Goal: Check status: Check status

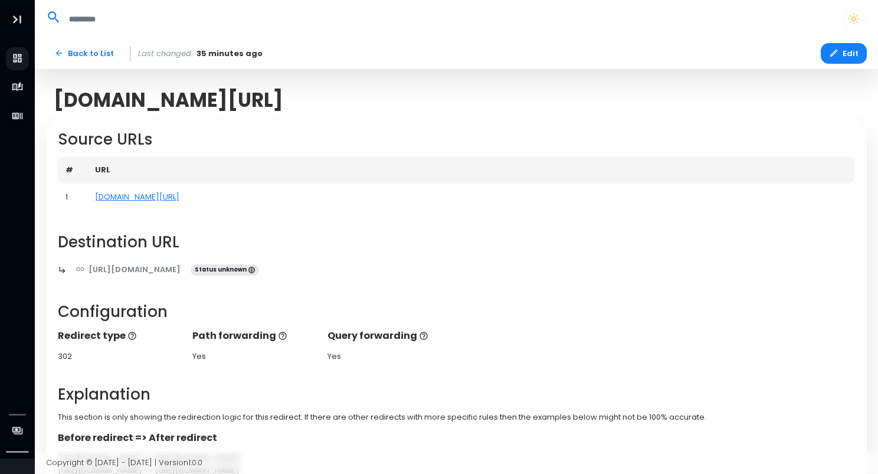
scroll to position [190, 0]
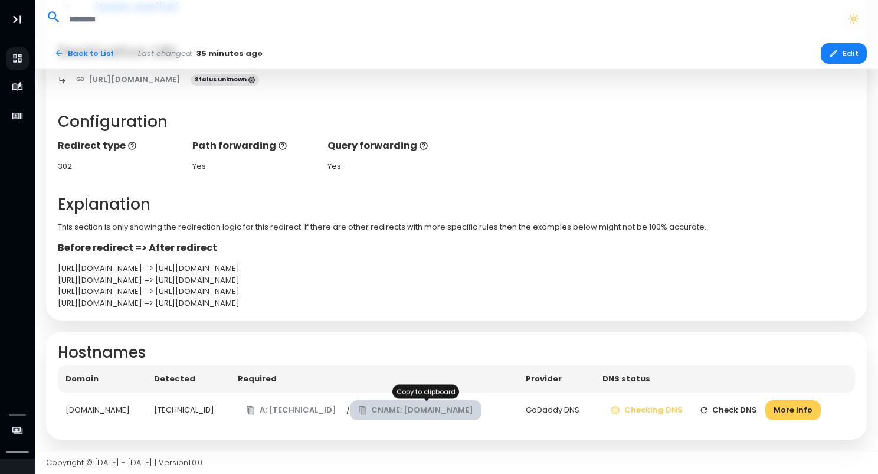
click at [359, 411] on icon "button" at bounding box center [362, 409] width 9 height 9
click at [725, 409] on button "Check DNS" at bounding box center [728, 410] width 75 height 21
click at [742, 410] on button "Check DNS" at bounding box center [728, 410] width 75 height 21
click at [730, 408] on button "Check DNS" at bounding box center [728, 410] width 75 height 21
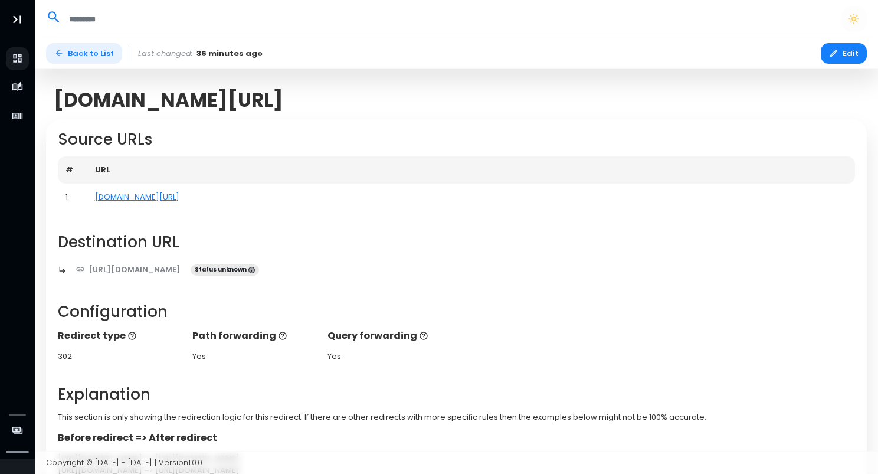
click at [80, 55] on link "Back to List" at bounding box center [84, 53] width 76 height 21
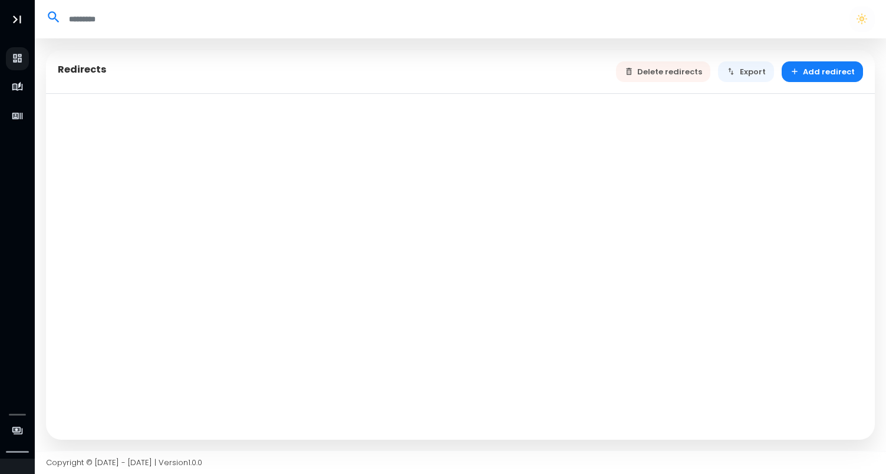
select select "**"
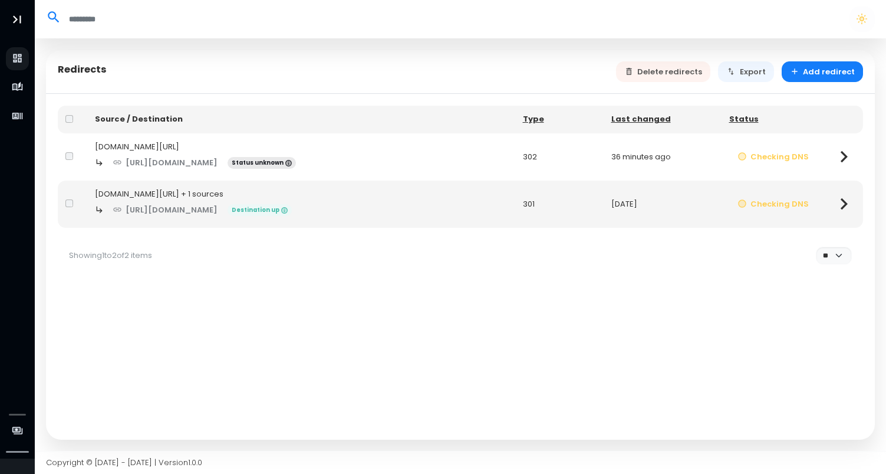
click at [840, 201] on icon at bounding box center [844, 203] width 23 height 23
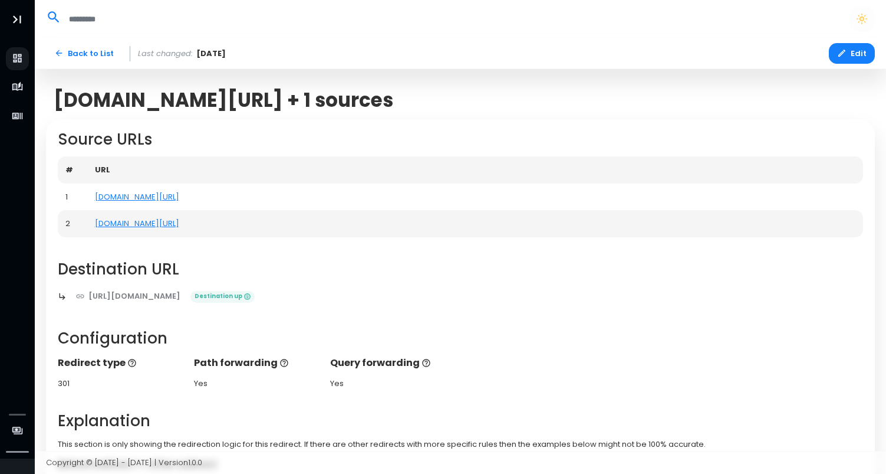
select select "**"
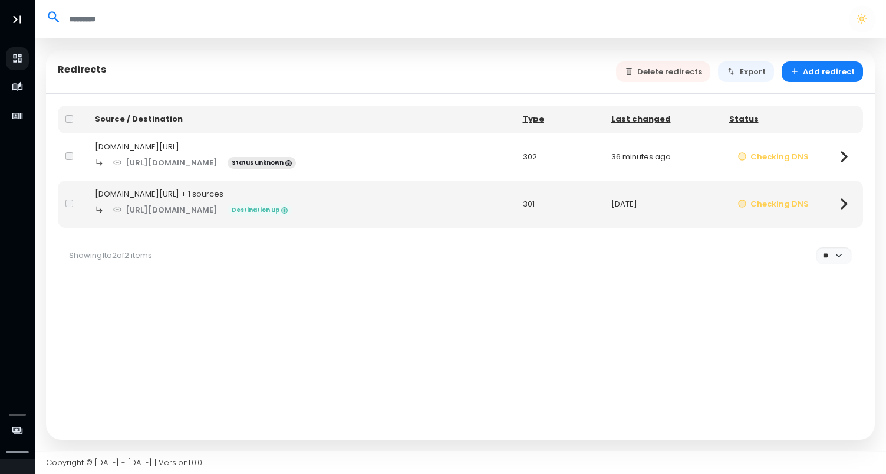
click at [836, 154] on icon at bounding box center [844, 156] width 23 height 23
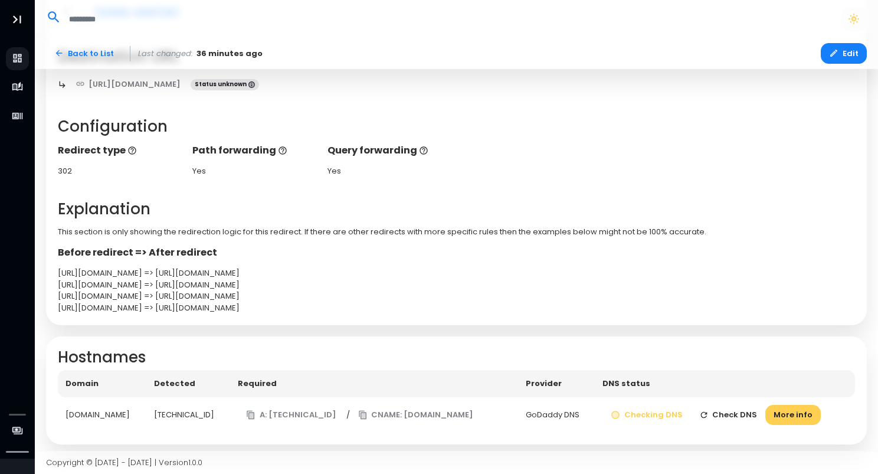
scroll to position [190, 0]
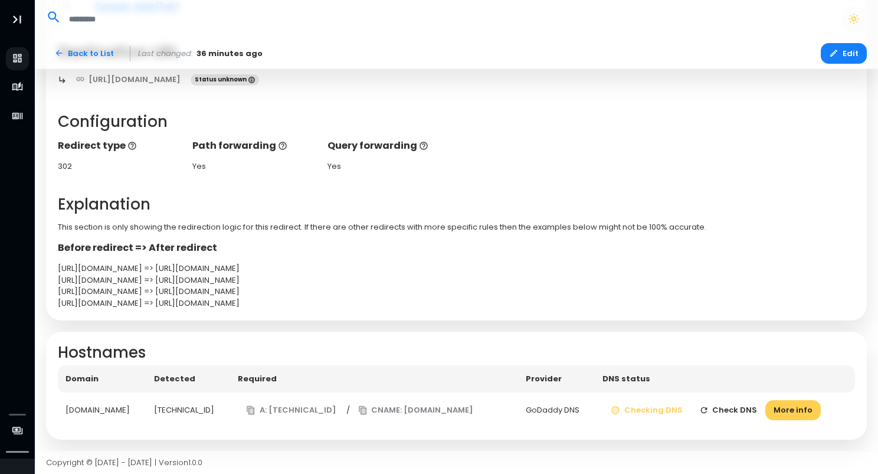
click at [756, 412] on button "Check DNS" at bounding box center [728, 410] width 75 height 21
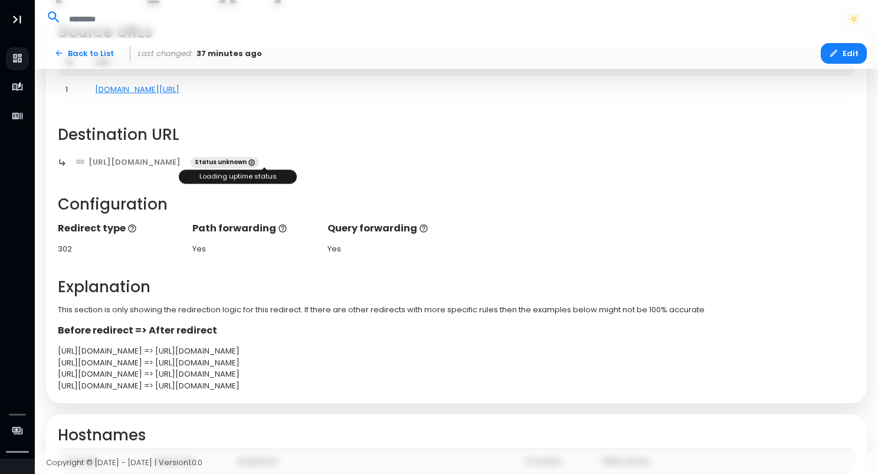
scroll to position [0, 0]
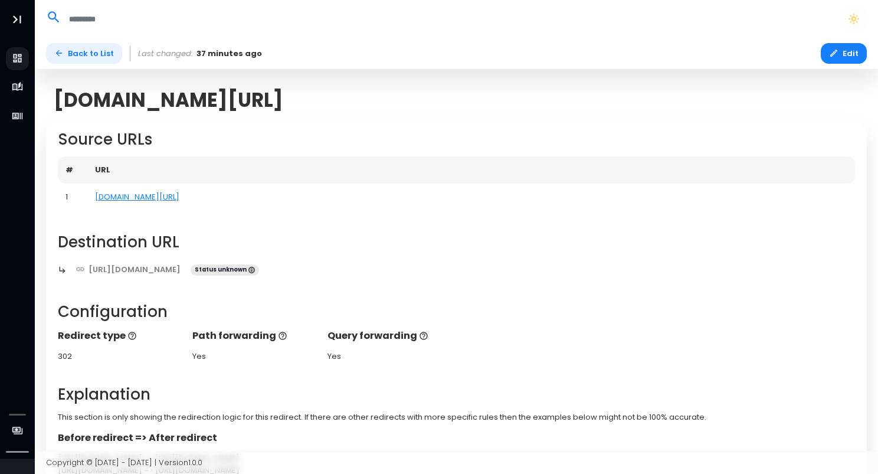
click at [71, 50] on link "Back to List" at bounding box center [84, 53] width 76 height 21
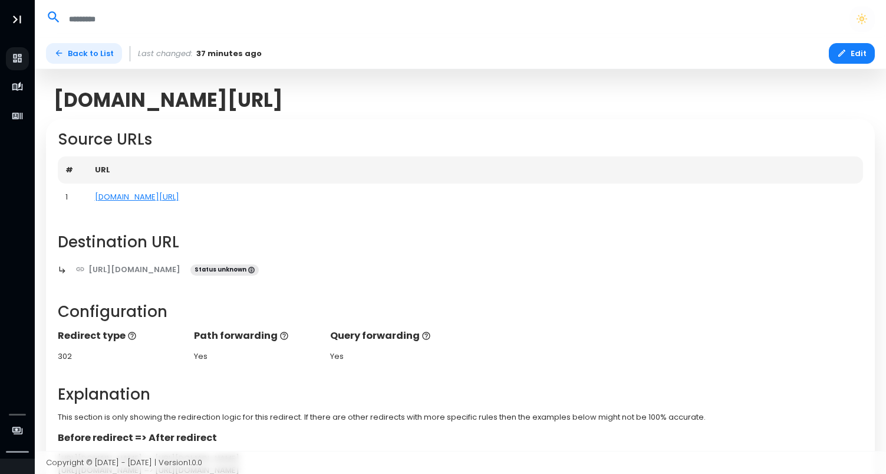
select select "**"
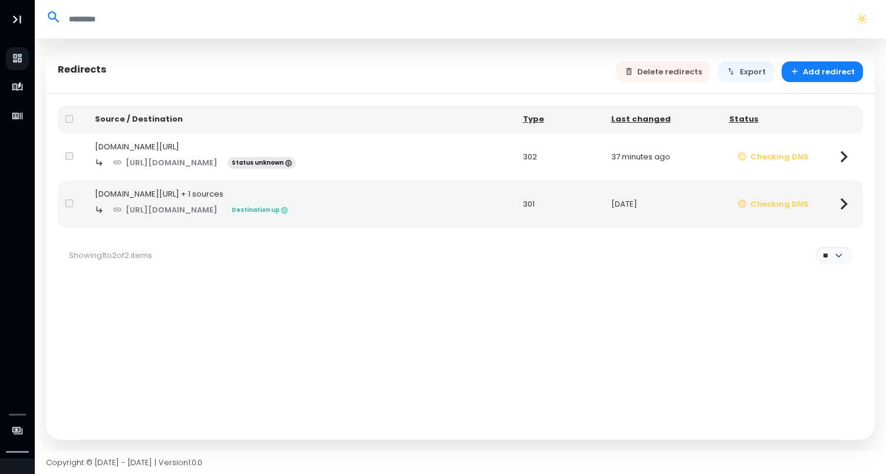
click at [843, 155] on icon at bounding box center [844, 156] width 23 height 23
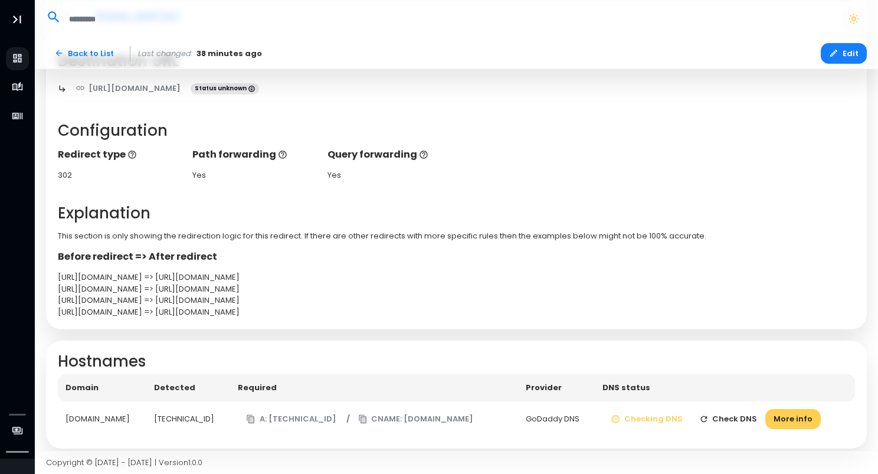
scroll to position [190, 0]
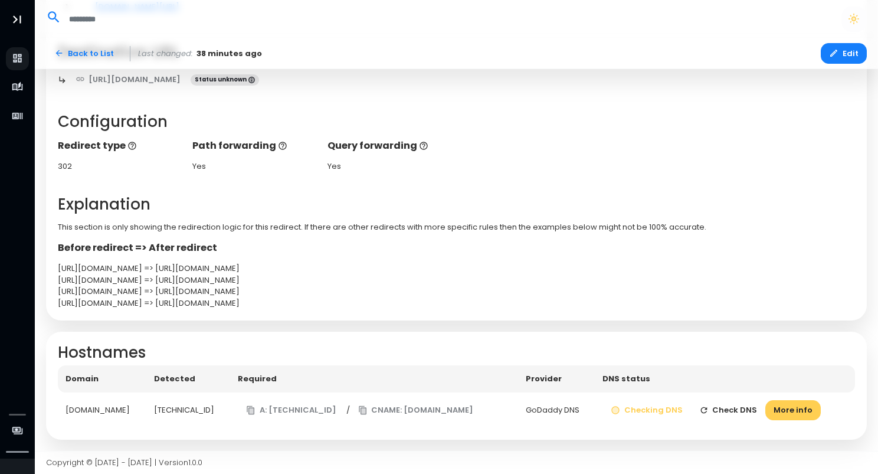
click at [753, 411] on button "Check DNS" at bounding box center [728, 410] width 75 height 21
click at [807, 412] on button "More info" at bounding box center [792, 410] width 55 height 21
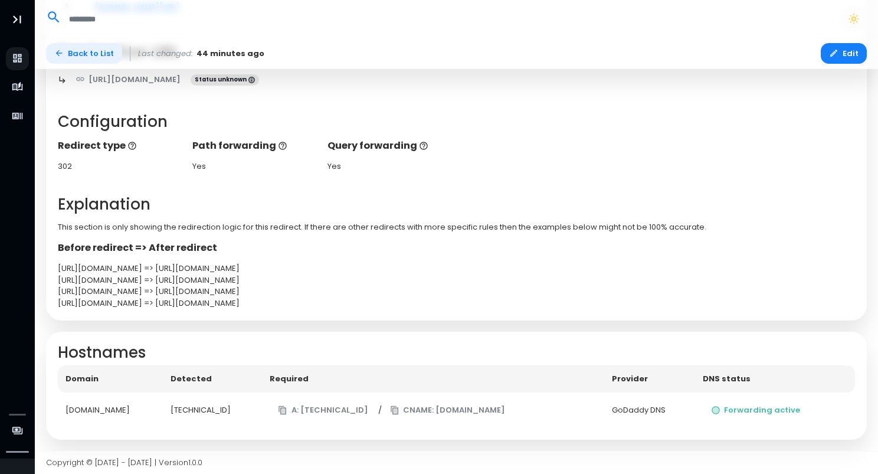
click at [67, 53] on link "Back to List" at bounding box center [84, 53] width 76 height 21
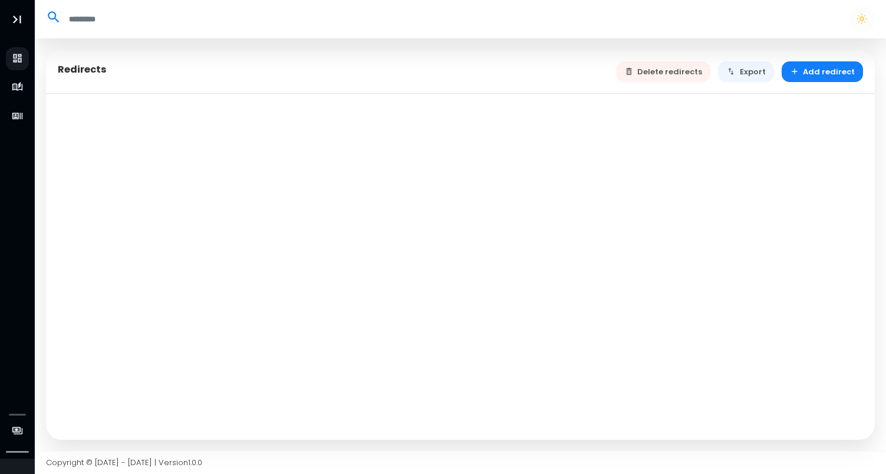
select select "**"
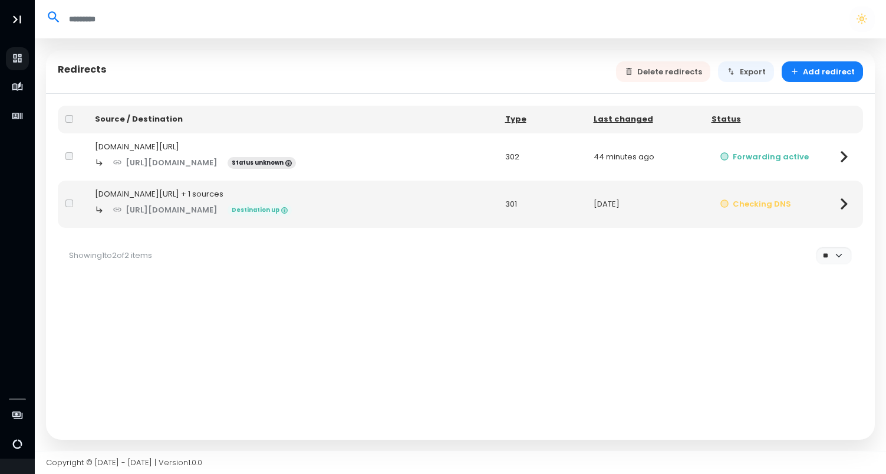
click at [835, 206] on icon at bounding box center [844, 203] width 23 height 23
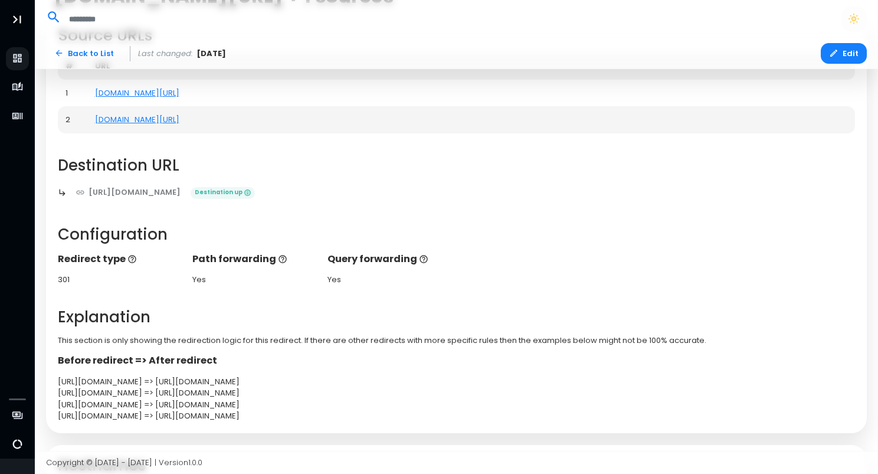
scroll to position [252, 0]
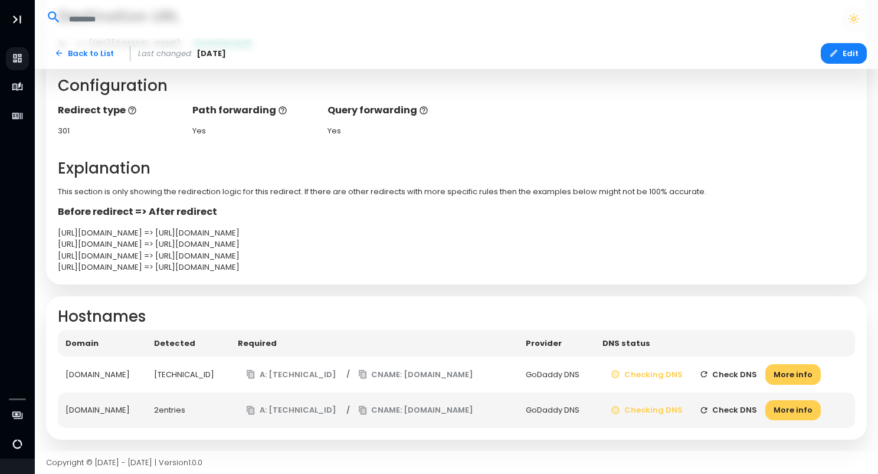
click at [745, 370] on button "Check DNS" at bounding box center [728, 374] width 75 height 21
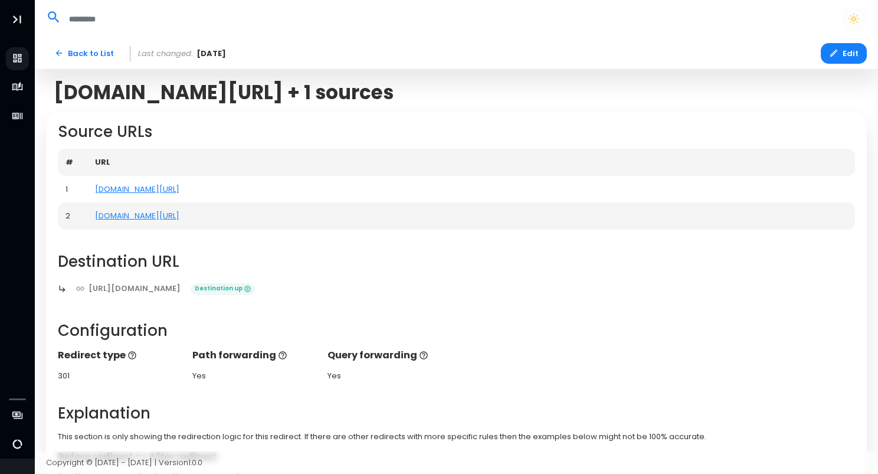
scroll to position [0, 0]
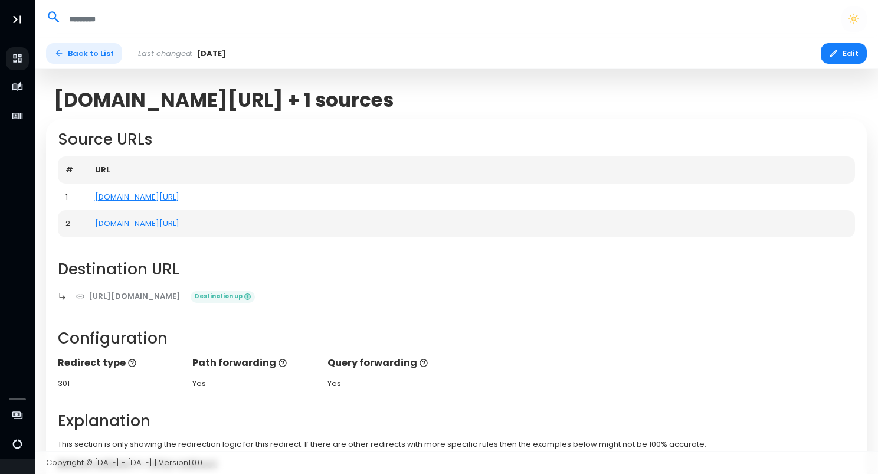
click at [84, 55] on link "Back to List" at bounding box center [84, 53] width 76 height 21
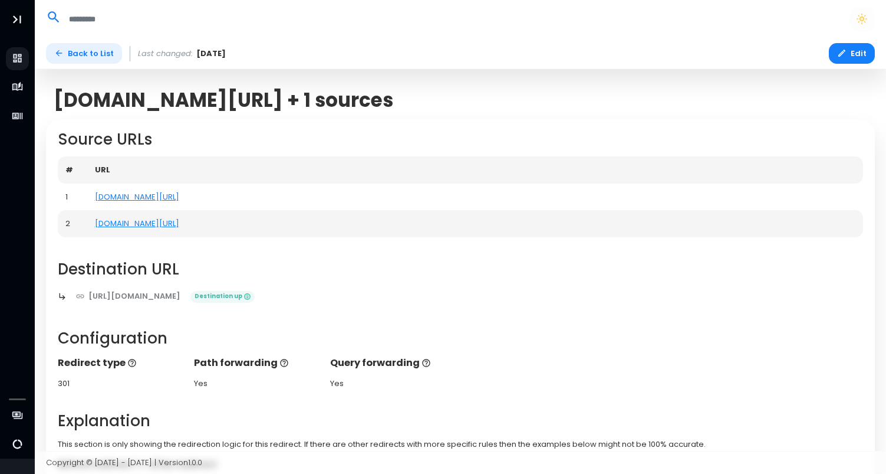
select select "**"
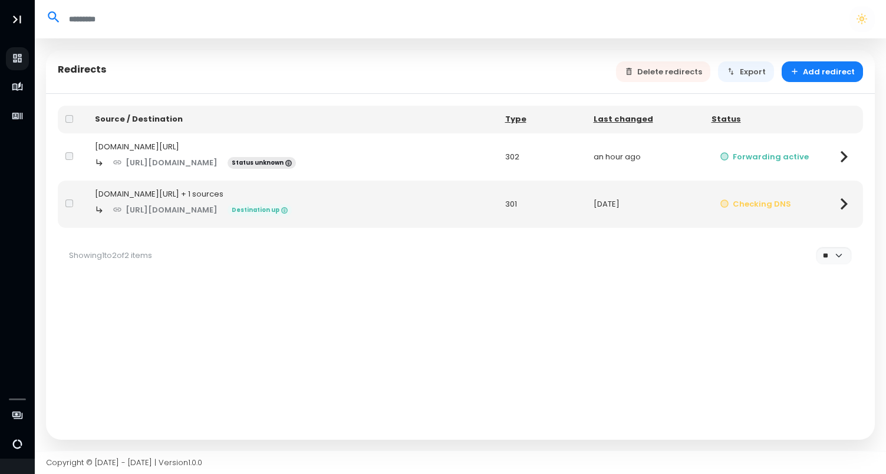
click at [838, 205] on icon at bounding box center [844, 203] width 23 height 23
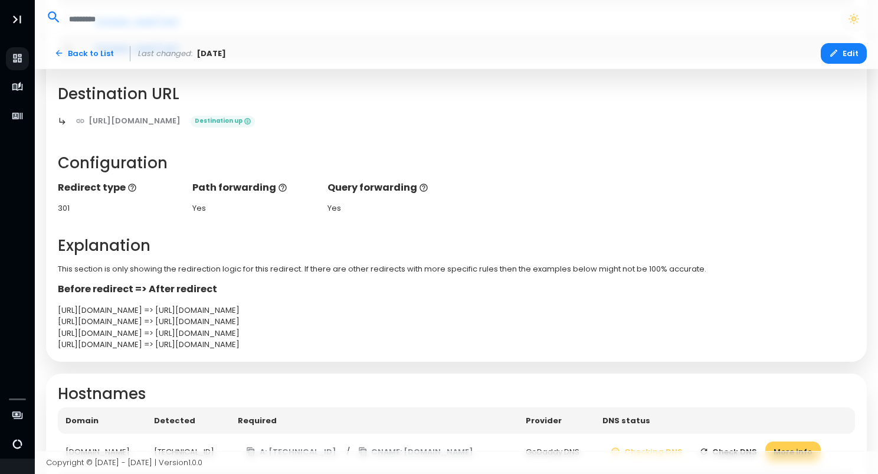
scroll to position [21, 0]
